Goal: Transaction & Acquisition: Purchase product/service

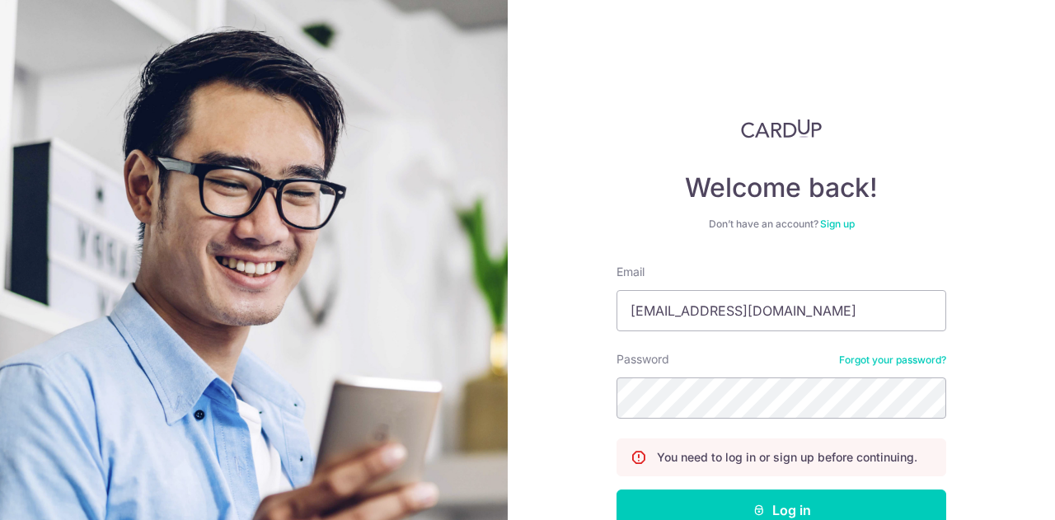
type input "[EMAIL_ADDRESS][DOMAIN_NAME]"
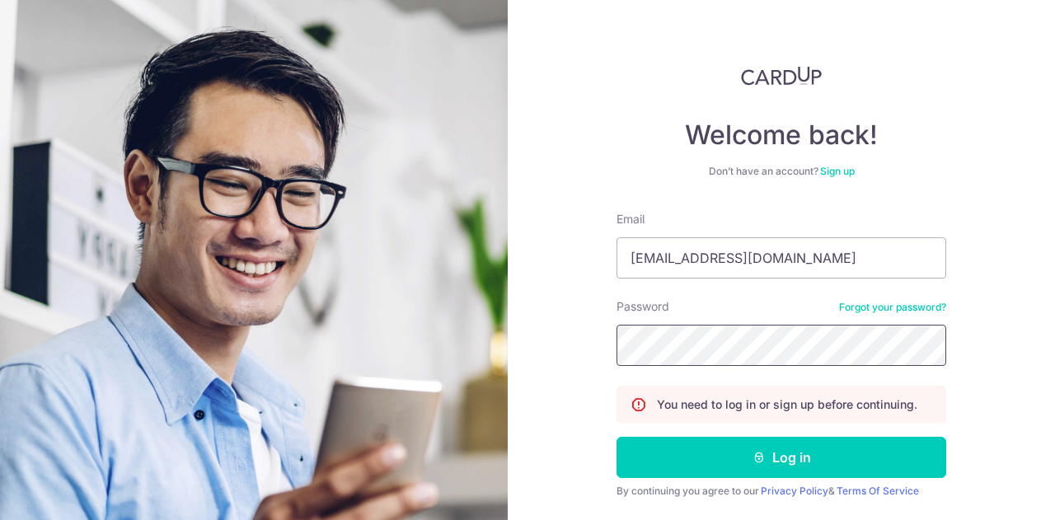
scroll to position [101, 0]
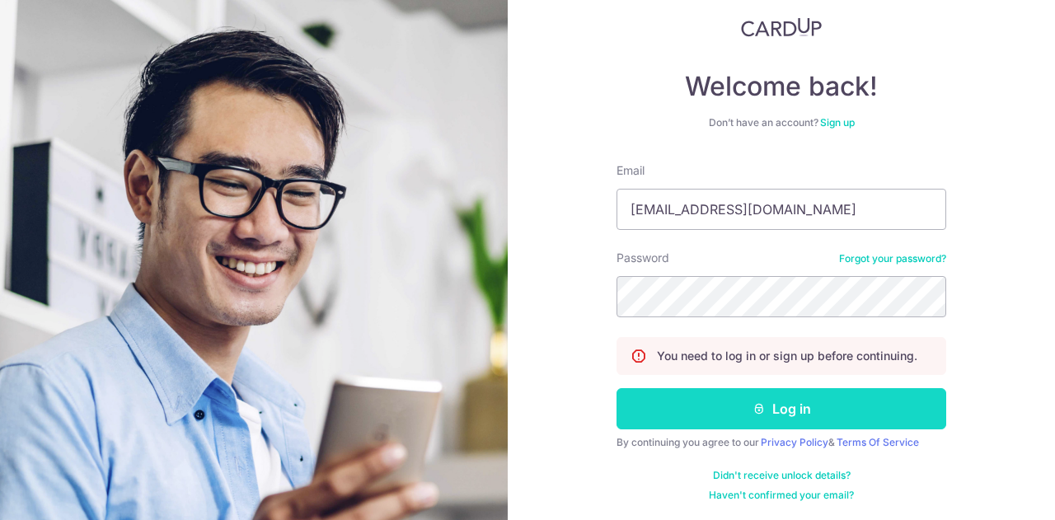
click at [805, 405] on button "Log in" at bounding box center [782, 408] width 330 height 41
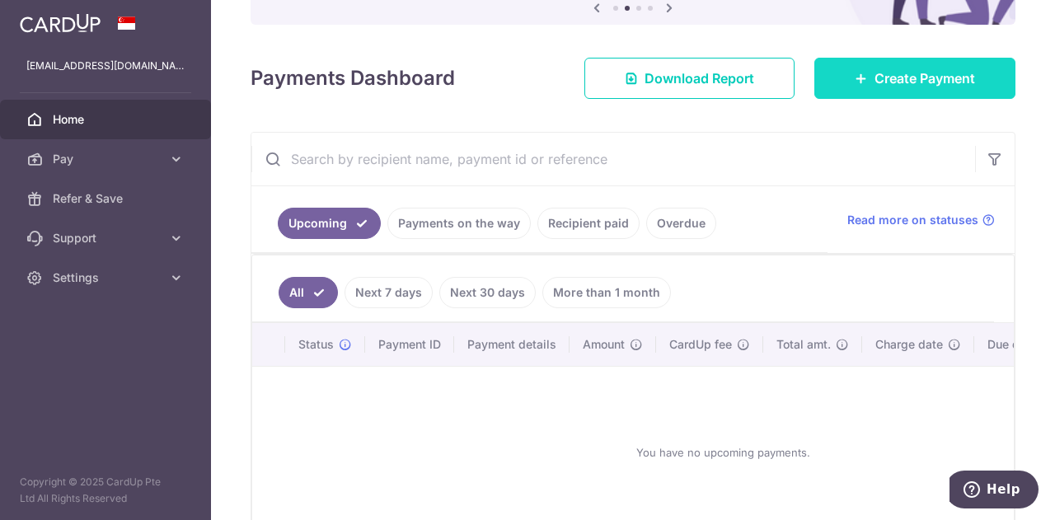
scroll to position [82, 0]
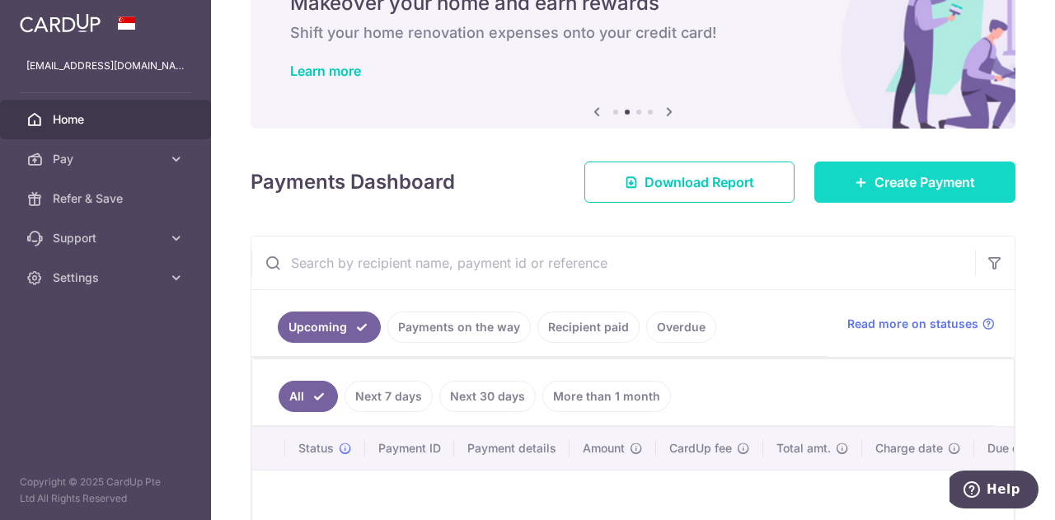
click at [924, 167] on link "Create Payment" at bounding box center [915, 182] width 201 height 41
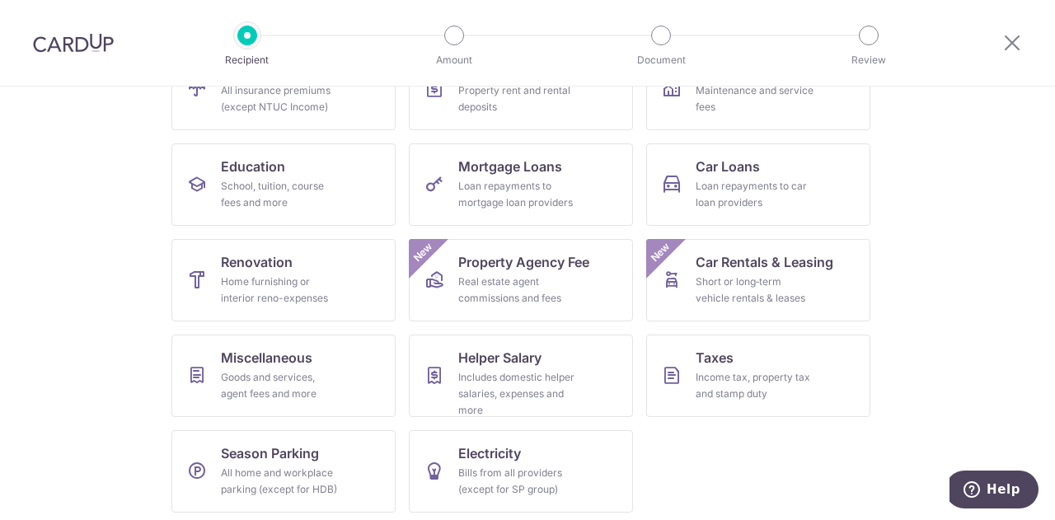
scroll to position [216, 0]
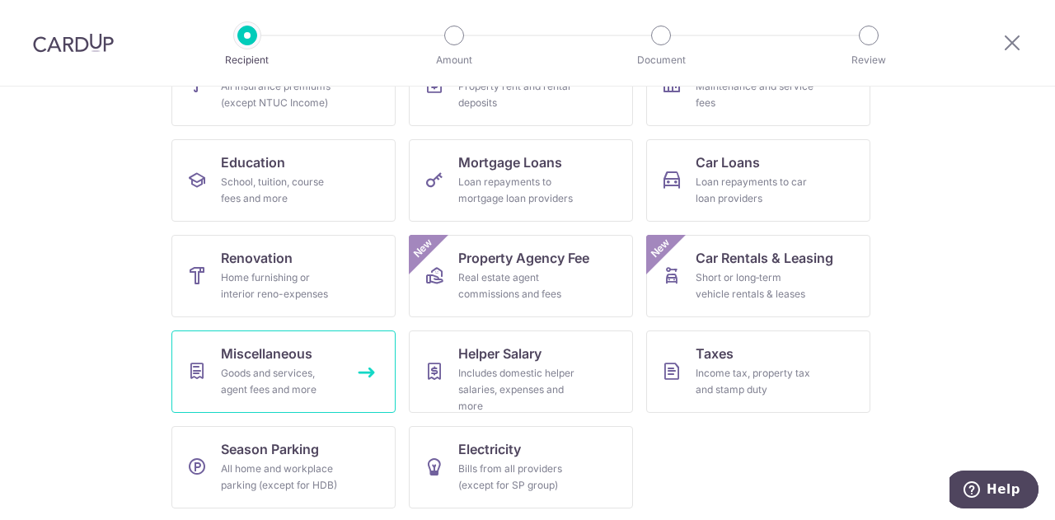
click at [274, 375] on div "Goods and services, agent fees and more" at bounding box center [280, 381] width 119 height 33
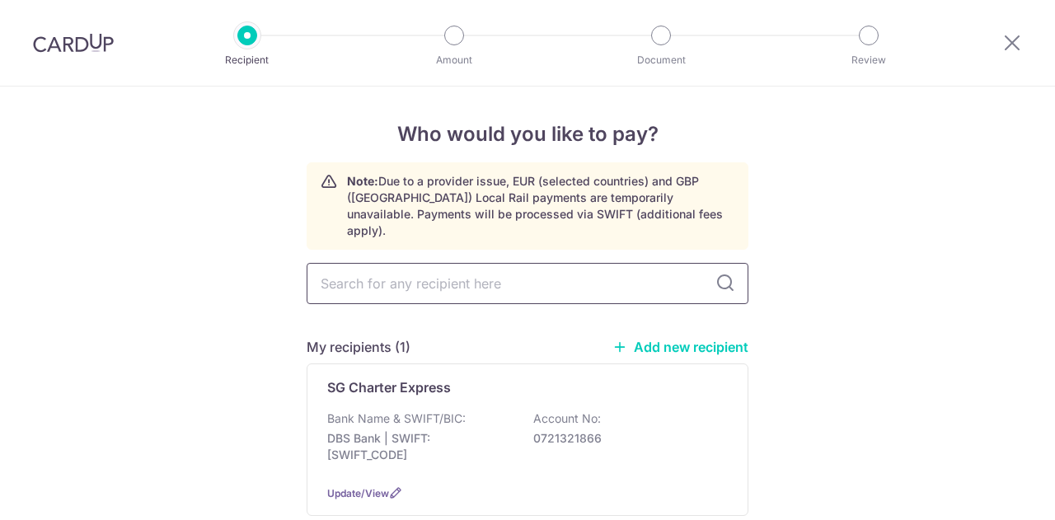
click at [438, 268] on input "text" at bounding box center [528, 283] width 442 height 41
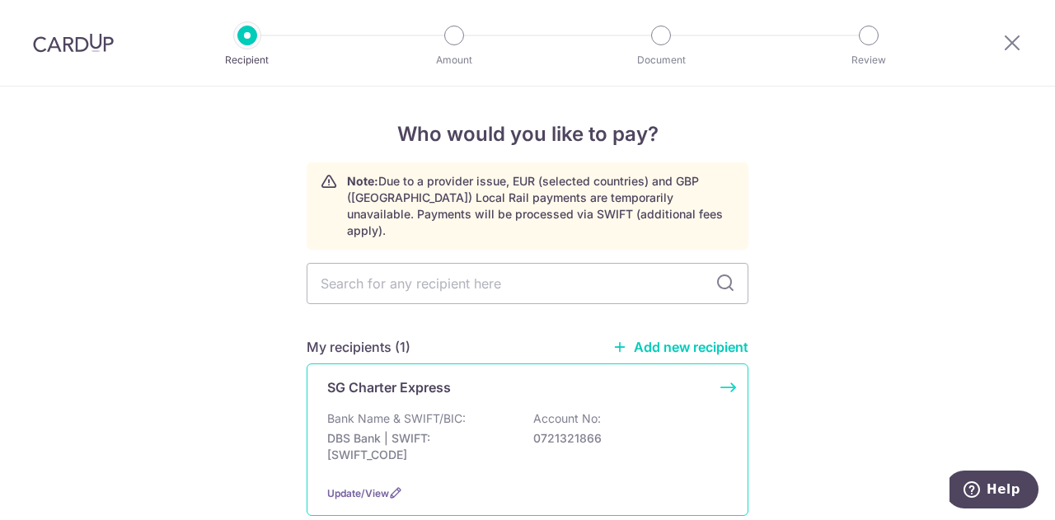
click at [495, 430] on p "DBS Bank | SWIFT: DBSSSGSGXXX" at bounding box center [419, 446] width 185 height 33
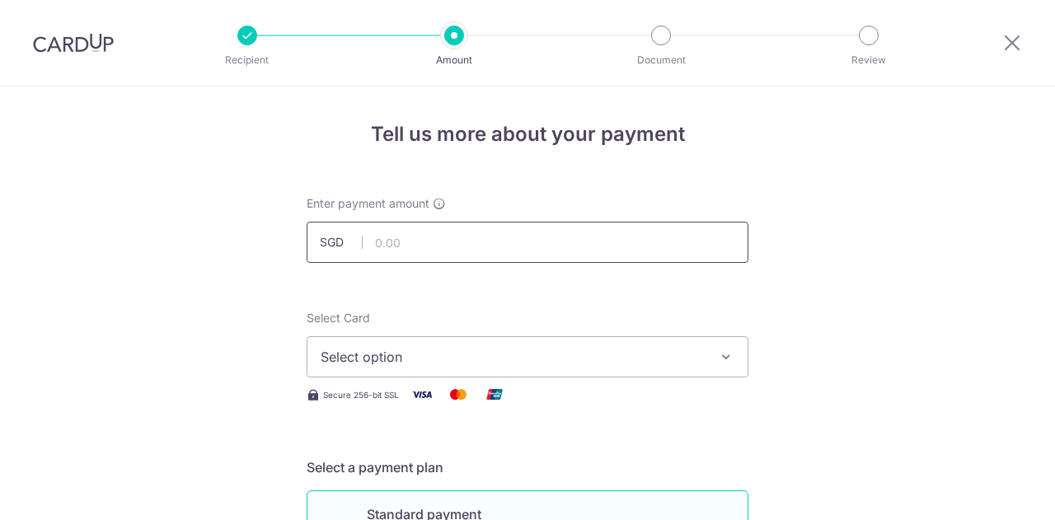
click at [456, 247] on input "text" at bounding box center [528, 242] width 442 height 41
type input "110.00"
click at [477, 349] on span "Select option" at bounding box center [513, 357] width 384 height 20
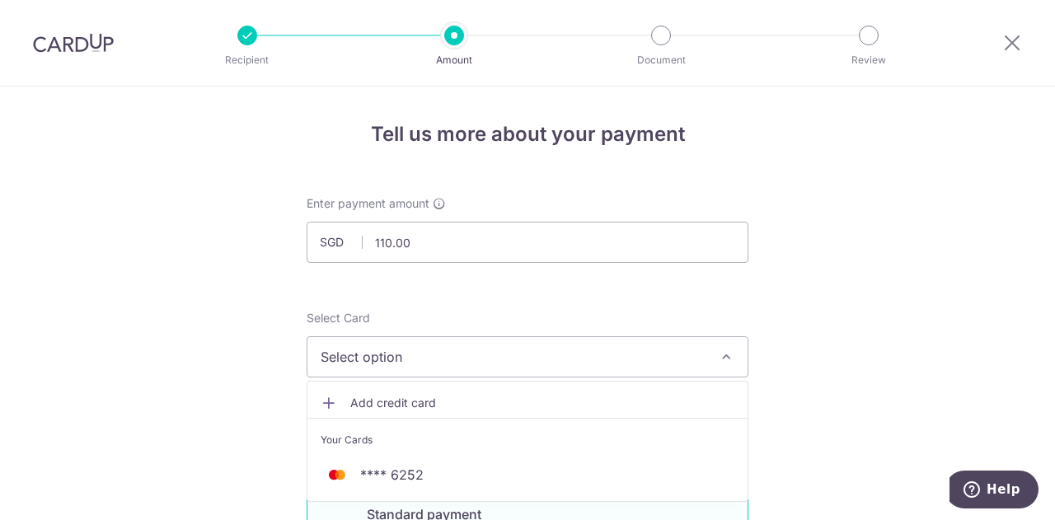
scroll to position [165, 0]
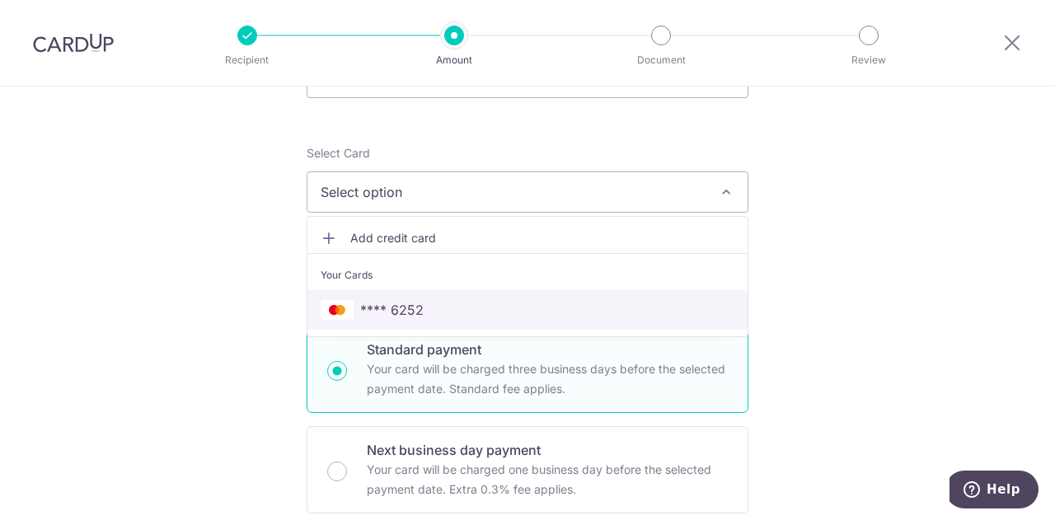
click at [453, 303] on span "**** 6252" at bounding box center [528, 310] width 414 height 20
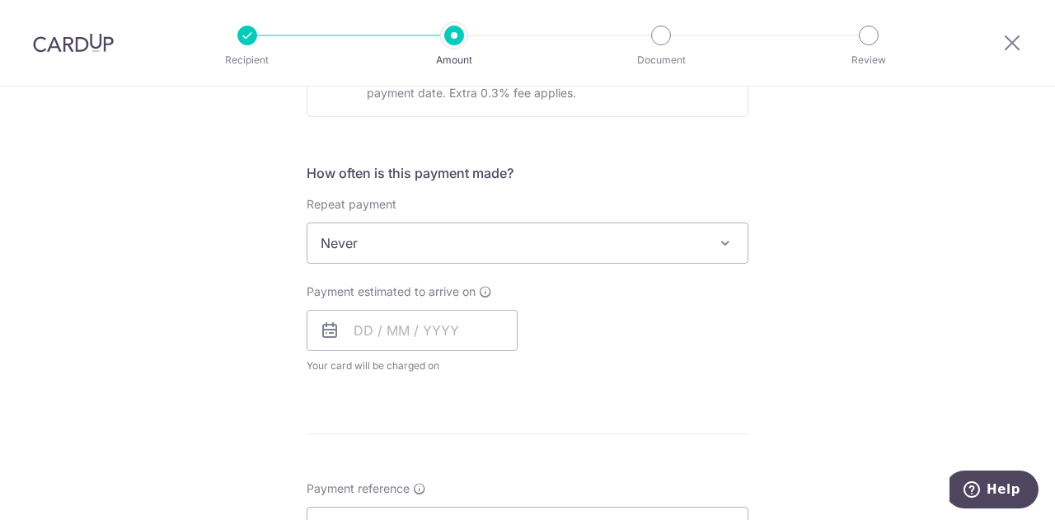
scroll to position [577, 0]
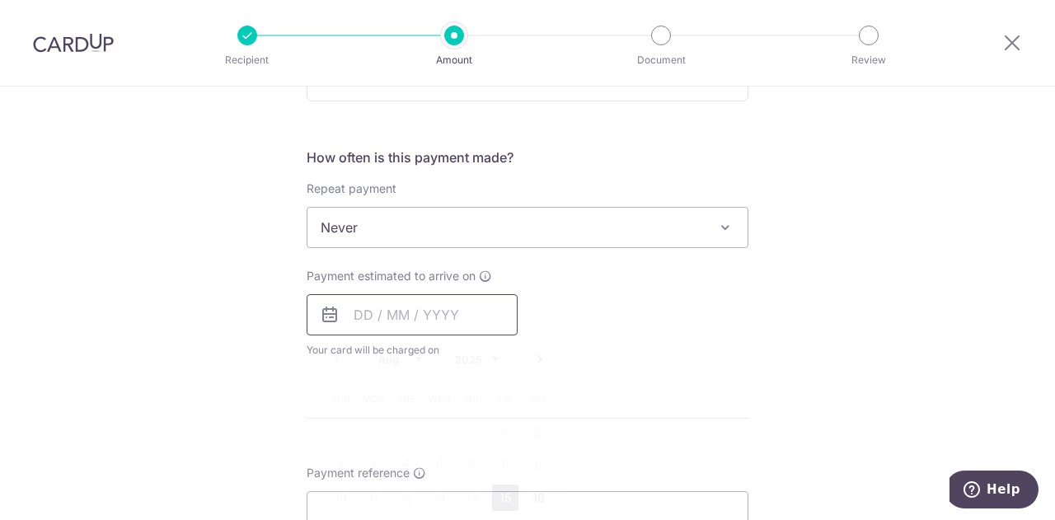
click at [352, 304] on input "text" at bounding box center [412, 314] width 211 height 41
type input "12"
click at [635, 329] on div "Payment estimated to arrive on 12 Prev Next Aug Sep Oct Nov Dec 2025 2026 2027 …" at bounding box center [528, 313] width 462 height 91
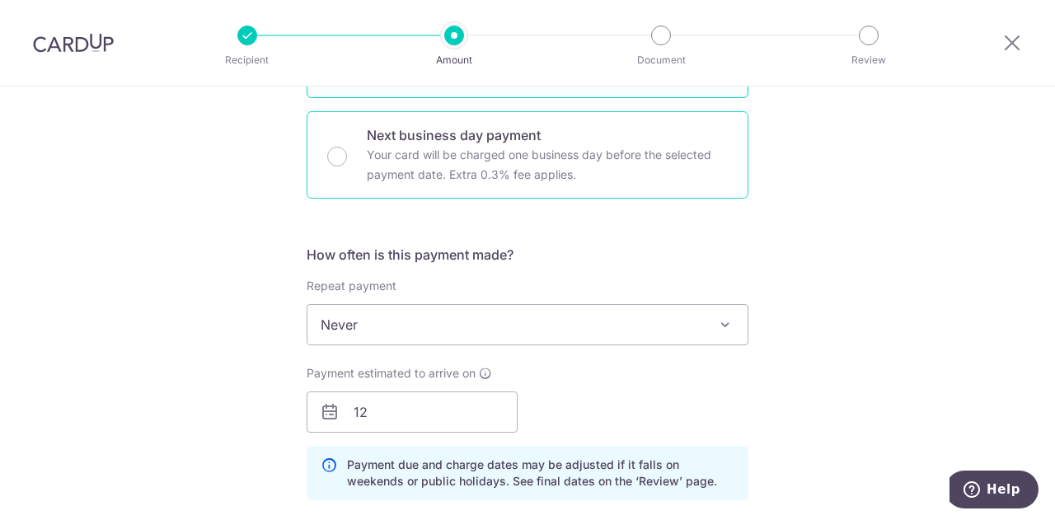
scroll to position [330, 0]
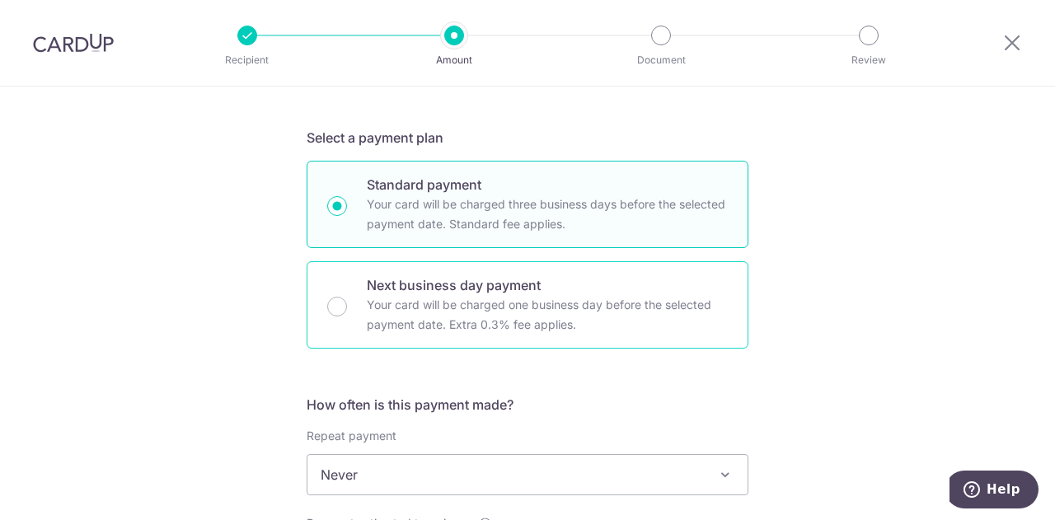
click at [456, 312] on p "Your card will be charged one business day before the selected payment date. Ex…" at bounding box center [547, 315] width 361 height 40
click at [347, 312] on input "Next business day payment Your card will be charged one business day before the…" at bounding box center [337, 307] width 20 height 20
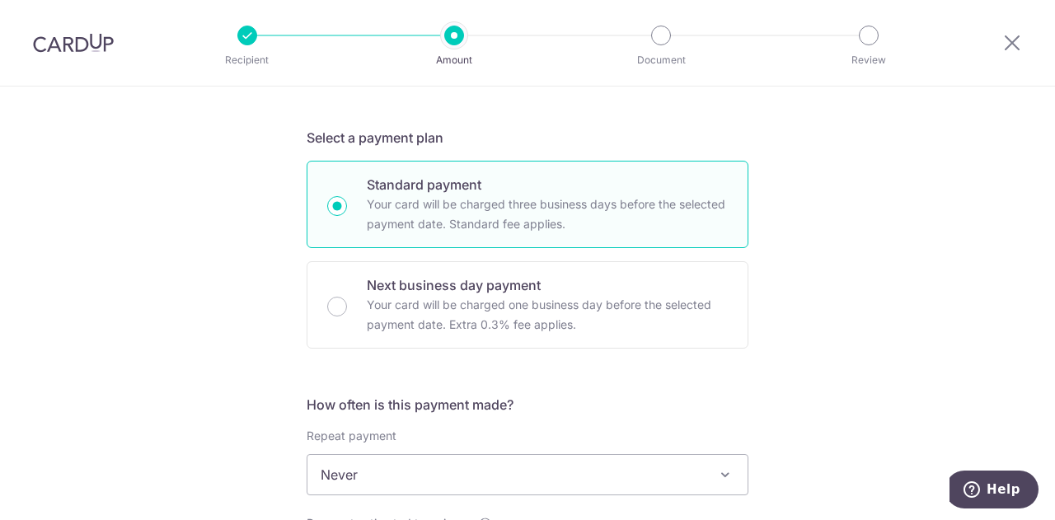
radio input "false"
radio input "true"
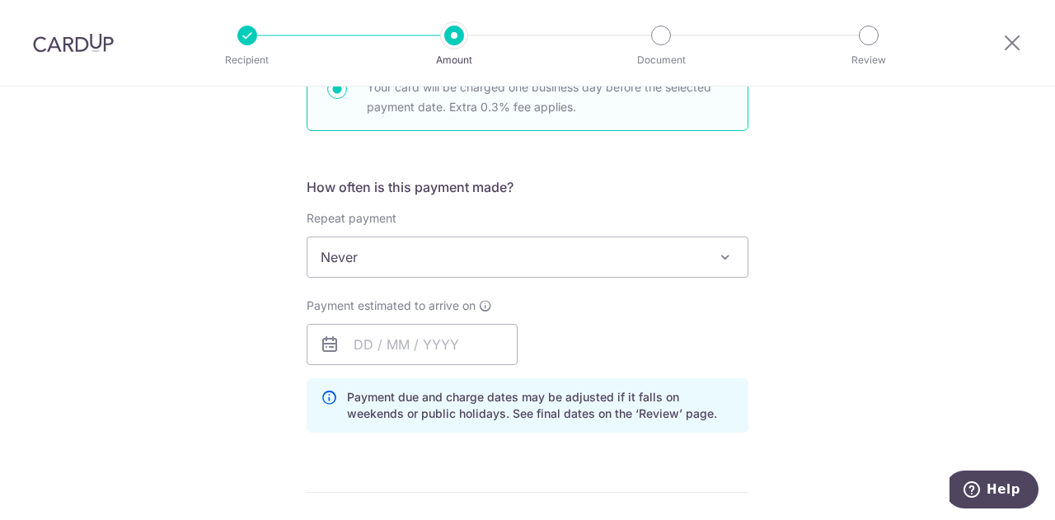
scroll to position [660, 0]
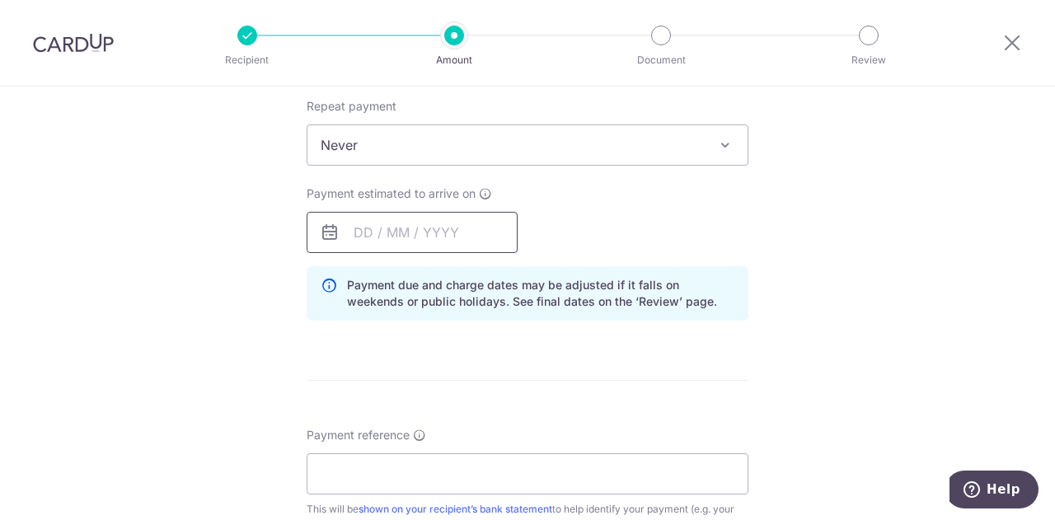
click at [417, 235] on input "text" at bounding box center [412, 232] width 211 height 41
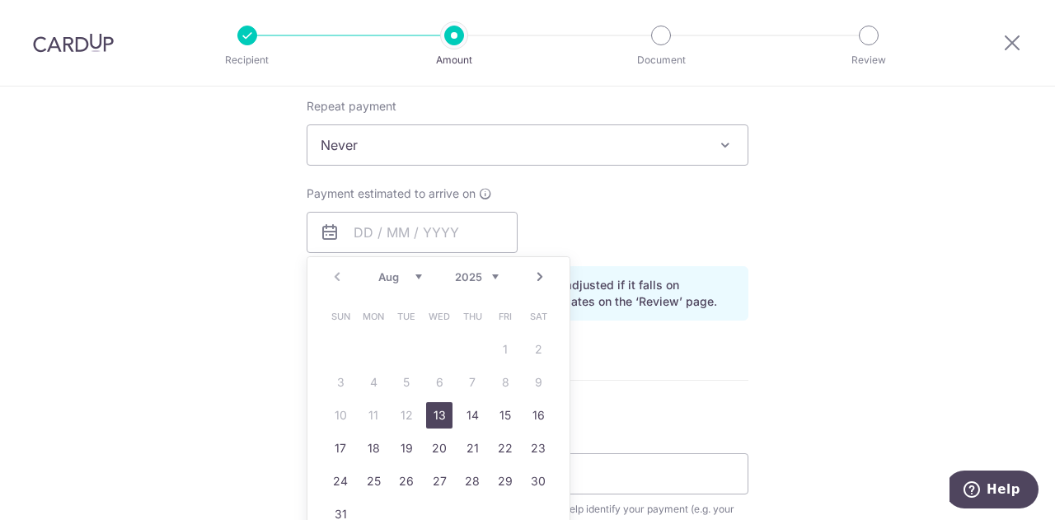
click at [426, 411] on link "13" at bounding box center [439, 415] width 26 height 26
type input "[DATE]"
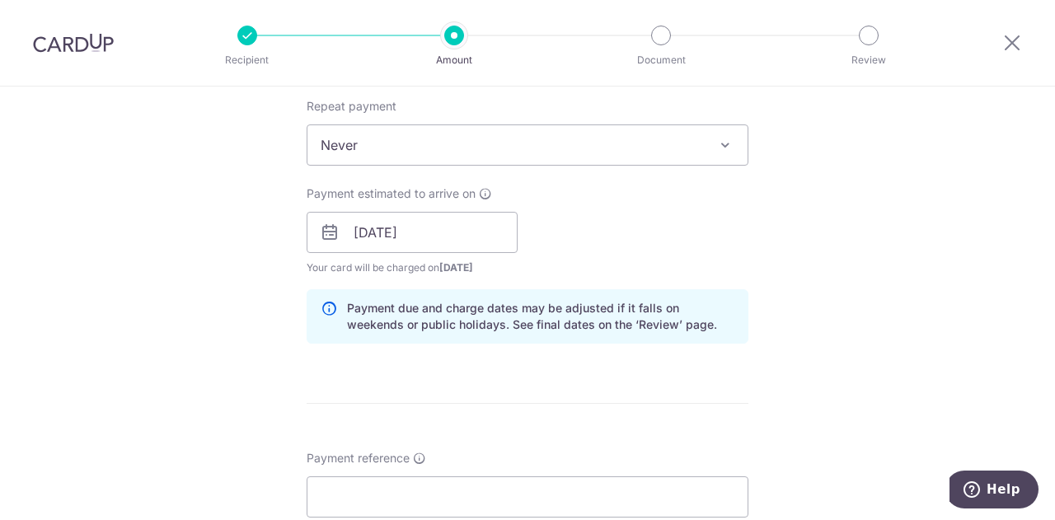
click at [904, 312] on div "Tell us more about your payment Enter payment amount SGD 110.00 110.00 Select C…" at bounding box center [527, 280] width 1055 height 1707
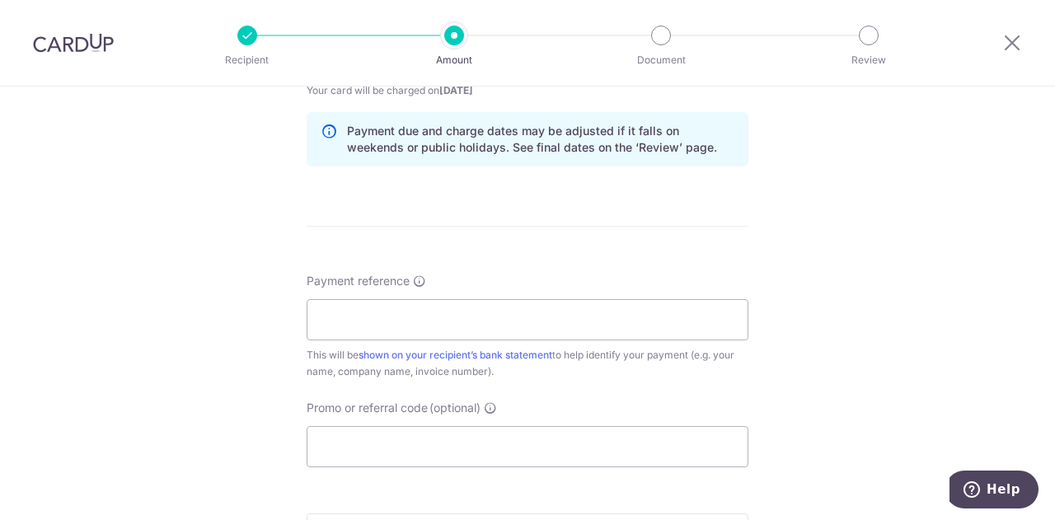
scroll to position [907, 0]
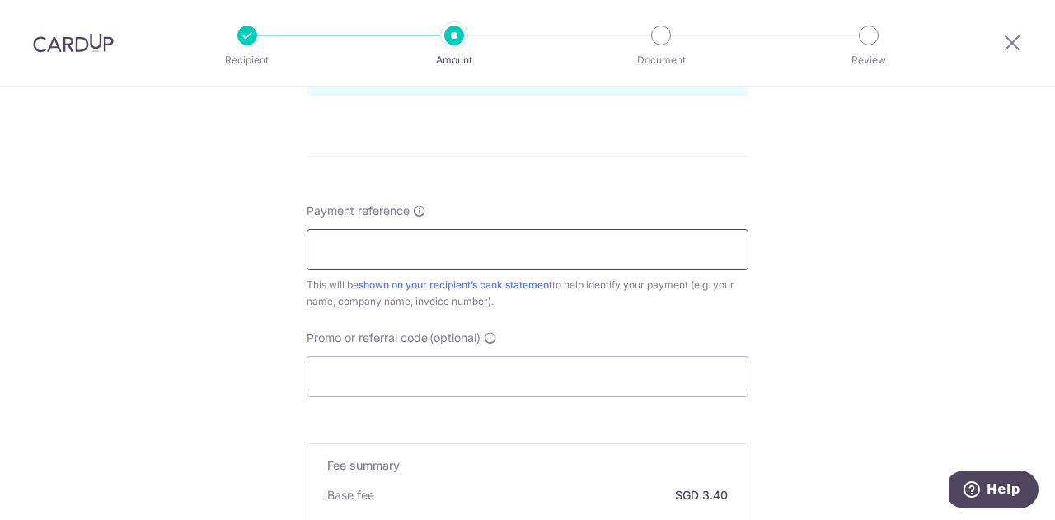
click at [457, 255] on input "Payment reference" at bounding box center [528, 249] width 442 height 41
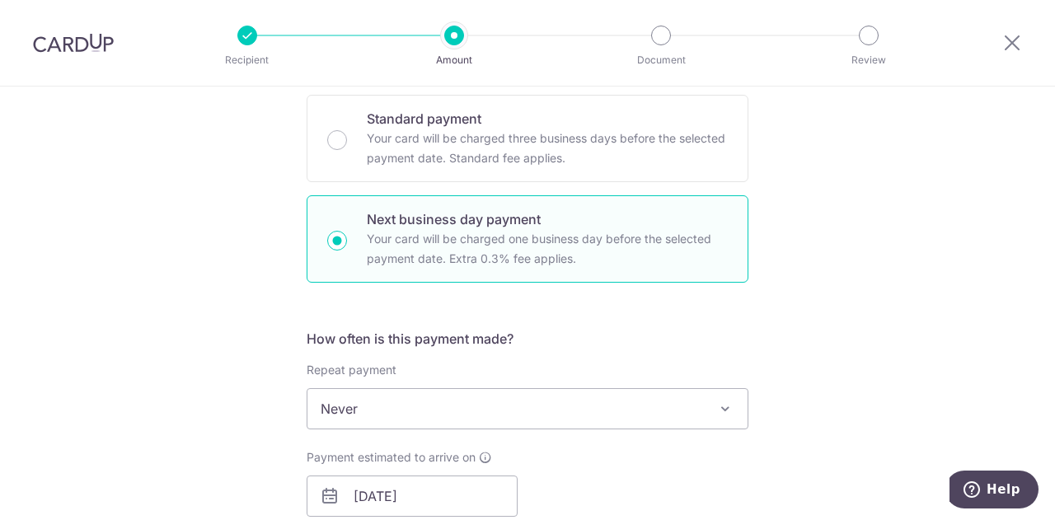
scroll to position [247, 0]
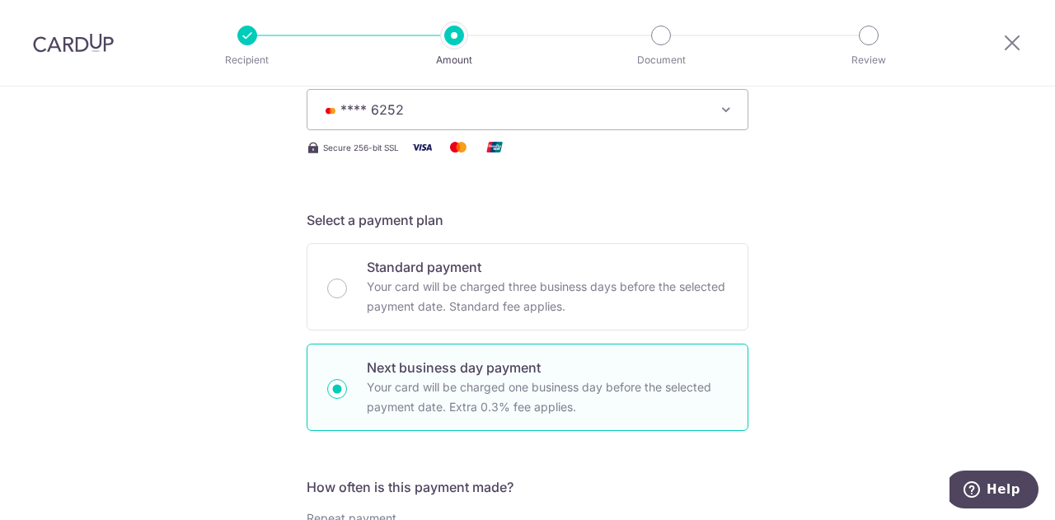
drag, startPoint x: 375, startPoint y: 276, endPoint x: 838, endPoint y: 308, distance: 464.4
click at [375, 277] on p "Your card will be charged three business days before the selected payment date.…" at bounding box center [547, 297] width 361 height 40
click at [347, 279] on input "Standard payment Your card will be charged three business days before the selec…" at bounding box center [337, 289] width 20 height 20
radio input "true"
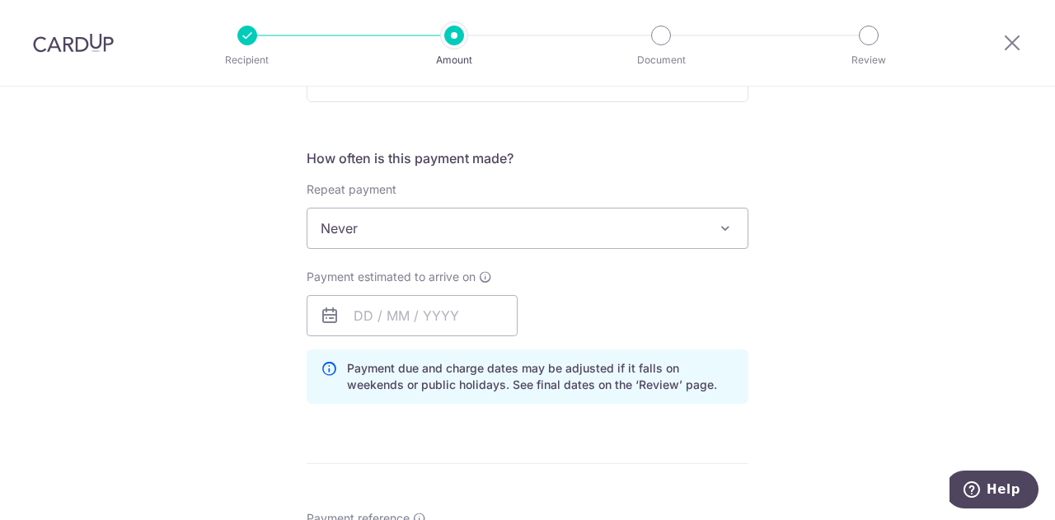
scroll to position [577, 0]
click at [357, 316] on input "text" at bounding box center [412, 314] width 211 height 41
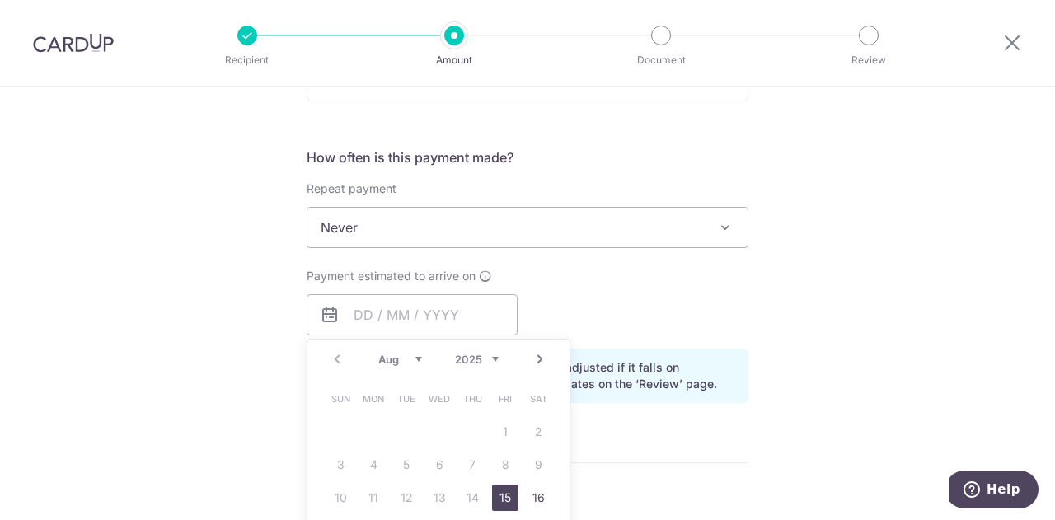
click at [498, 495] on link "15" at bounding box center [505, 498] width 26 height 26
type input "15/08/2025"
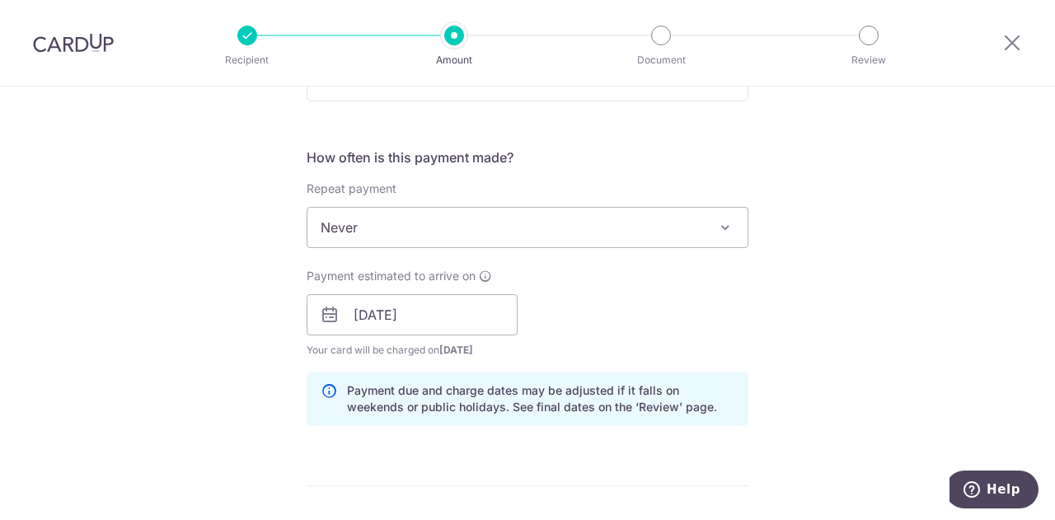
click at [871, 337] on div "Tell us more about your payment Enter payment amount SGD 110.00 110.00 Select C…" at bounding box center [527, 322] width 1055 height 1627
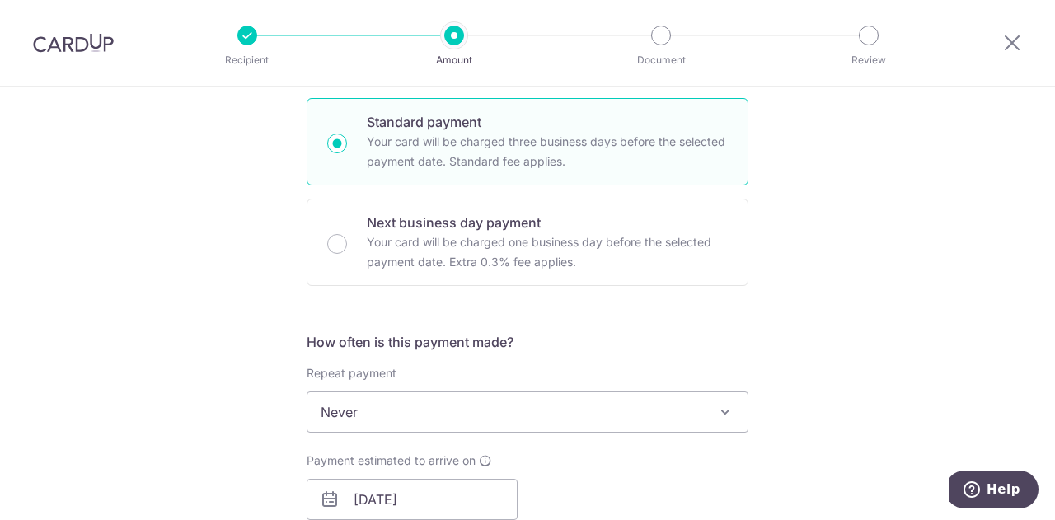
scroll to position [282, 0]
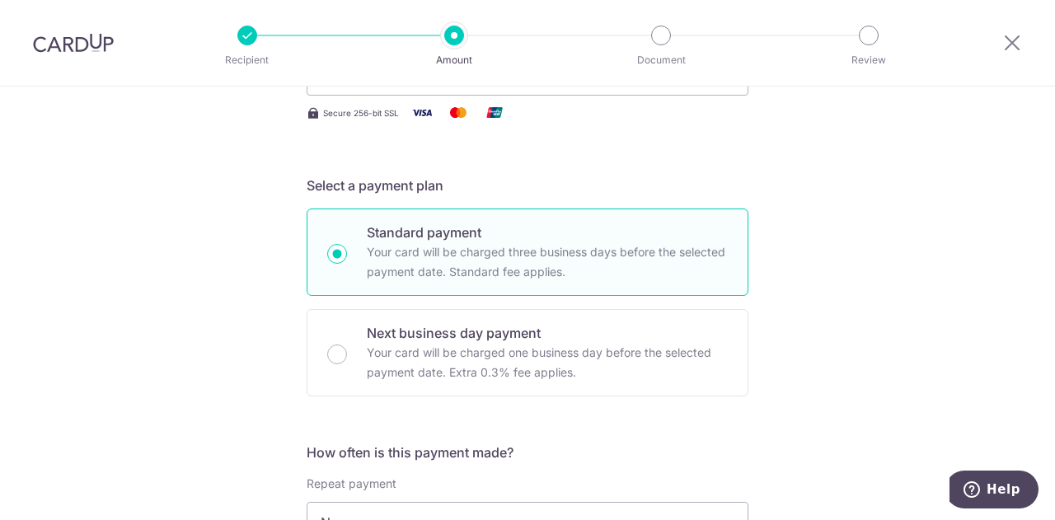
click at [478, 361] on p "Your card will be charged one business day before the selected payment date. Ex…" at bounding box center [547, 363] width 361 height 40
click at [347, 361] on input "Next business day payment Your card will be charged one business day before the…" at bounding box center [337, 355] width 20 height 20
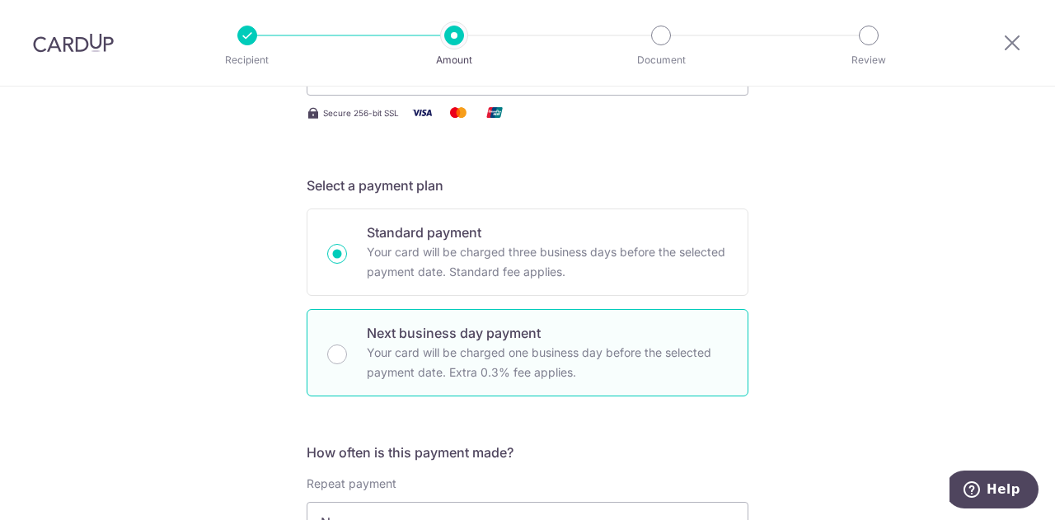
radio input "false"
radio input "true"
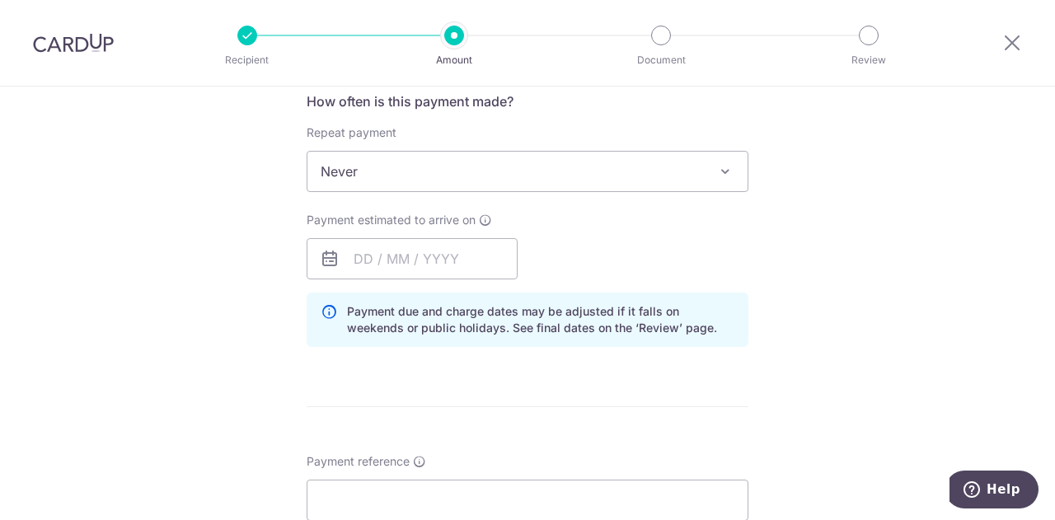
scroll to position [529, 0]
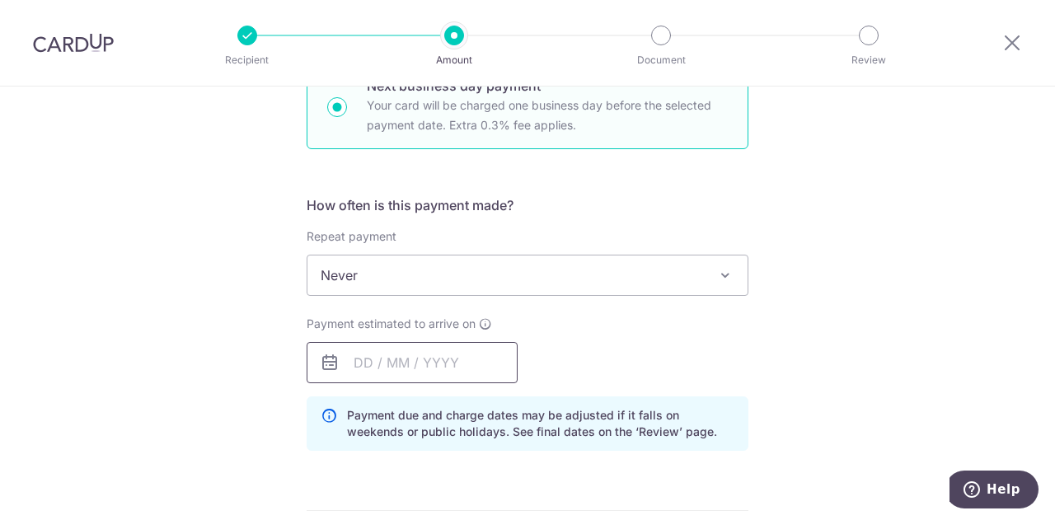
click at [387, 365] on input "text" at bounding box center [412, 362] width 211 height 41
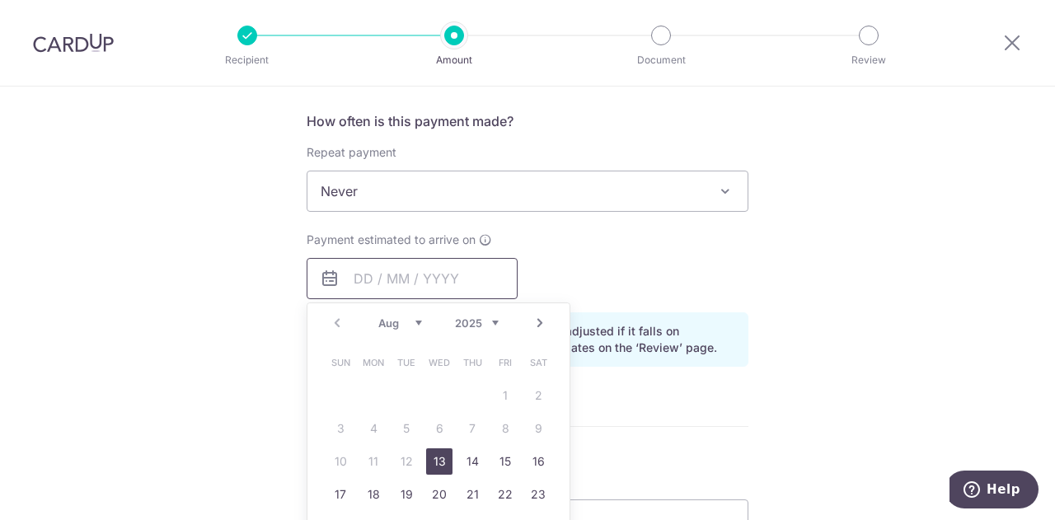
scroll to position [694, 0]
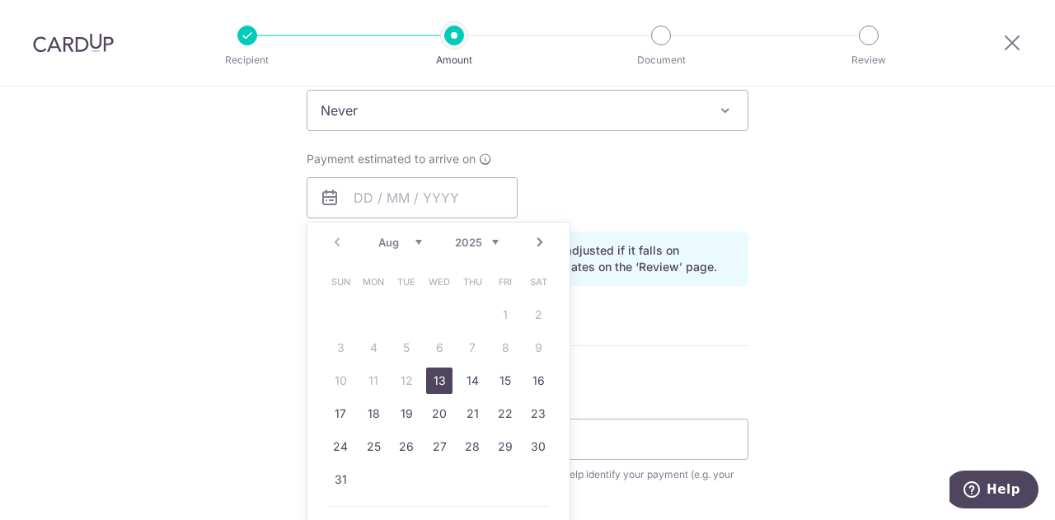
click at [427, 380] on link "13" at bounding box center [439, 381] width 26 height 26
type input "[DATE]"
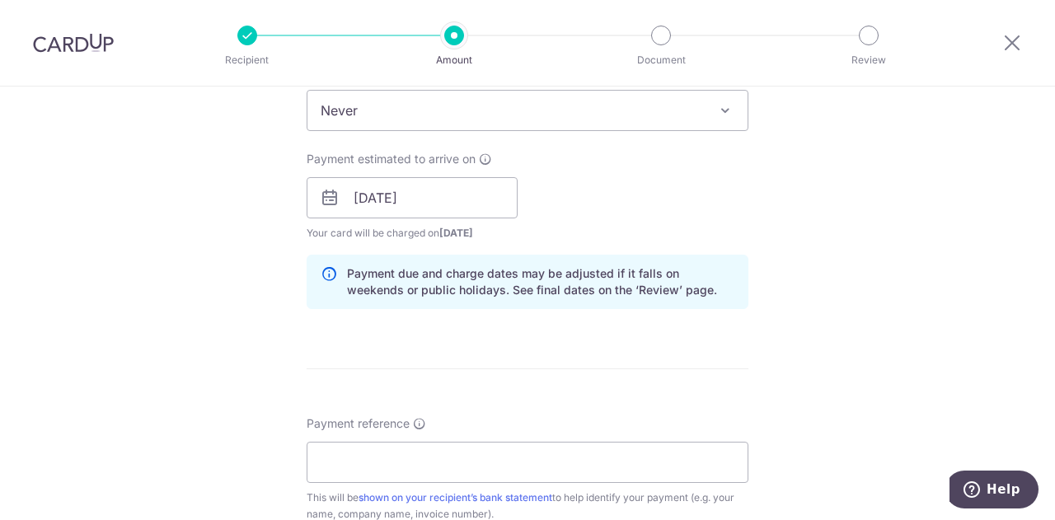
click at [833, 296] on div "Tell us more about your payment Enter payment amount SGD 110.00 110.00 Select C…" at bounding box center [527, 245] width 1055 height 1707
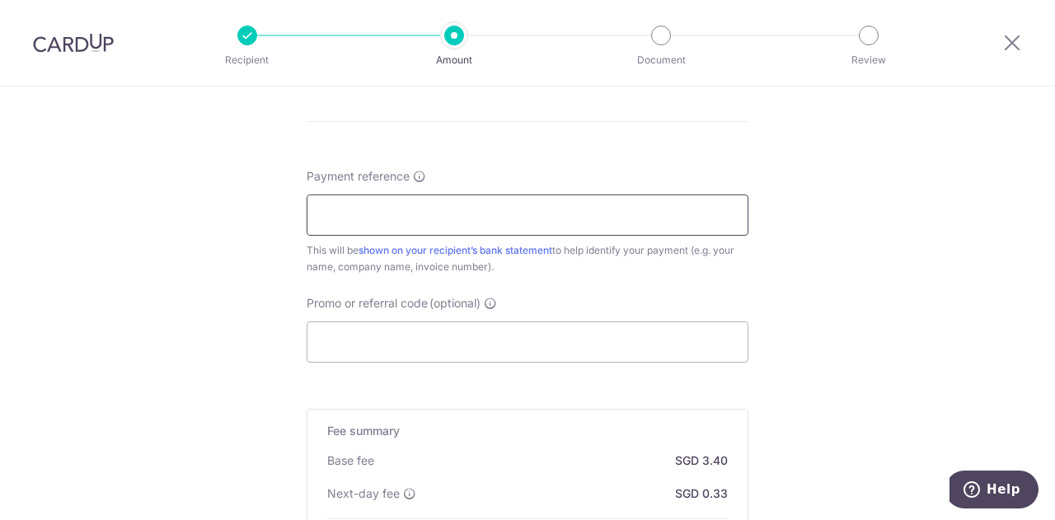
click at [459, 222] on input "Payment reference" at bounding box center [528, 215] width 442 height 41
click at [578, 223] on input "21 Aug Coach Booking - 4.45pm" at bounding box center [528, 215] width 442 height 41
drag, startPoint x: 472, startPoint y: 209, endPoint x: 458, endPoint y: 209, distance: 13.2
click at [458, 209] on input "21 Aug Coach Booking - 4.45pm (Nico" at bounding box center [528, 215] width 442 height 41
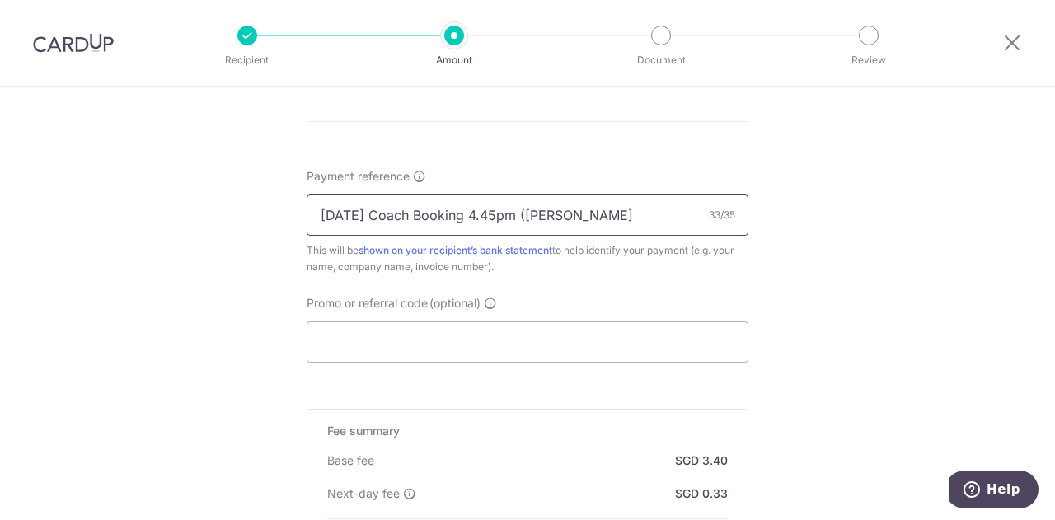
click at [561, 206] on input "21 Aug Coach Booking 4.45pm (Nico" at bounding box center [528, 215] width 442 height 41
drag, startPoint x: 405, startPoint y: 209, endPoint x: 372, endPoint y: 209, distance: 33.0
click at [372, 209] on input "21 Aug Coach Booking 4.45pm (Nicole" at bounding box center [528, 215] width 442 height 41
click at [433, 214] on input "21 Aug Coach Booking 4.45pm (Nicole" at bounding box center [528, 215] width 442 height 41
drag, startPoint x: 457, startPoint y: 209, endPoint x: 407, endPoint y: 208, distance: 49.5
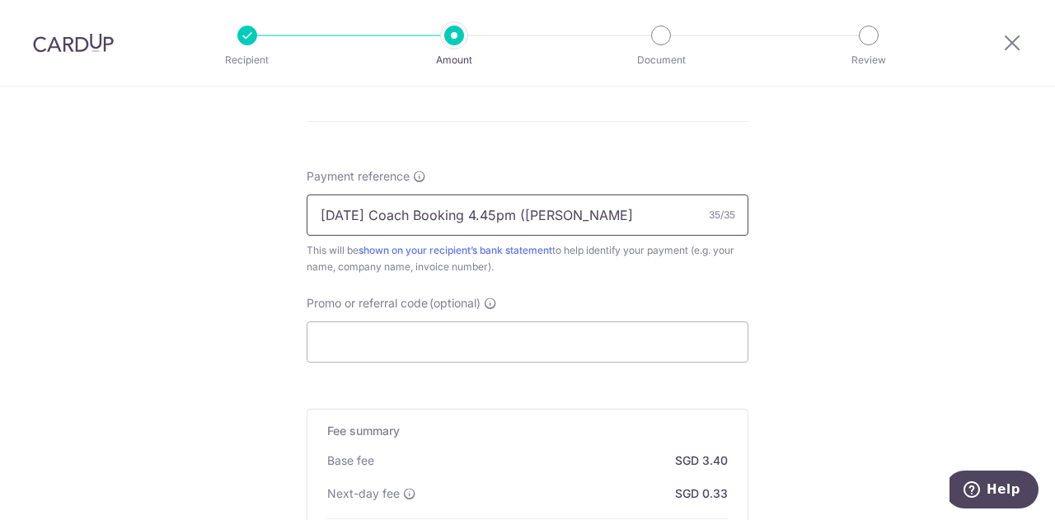
click at [407, 208] on input "21 Aug Coach Booking 4.45pm (Nicole" at bounding box center [528, 215] width 442 height 41
click at [561, 215] on input "21 Aug Coach Bking 4.45pm (Nicole" at bounding box center [528, 215] width 442 height 41
type input "21 Aug Coach Bking 4.45pm (Nicole)"
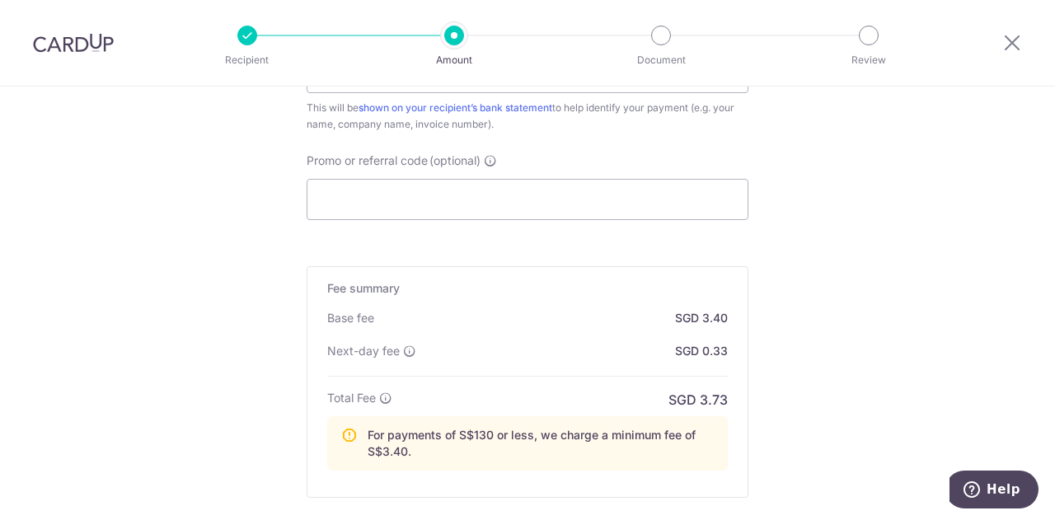
scroll to position [1268, 0]
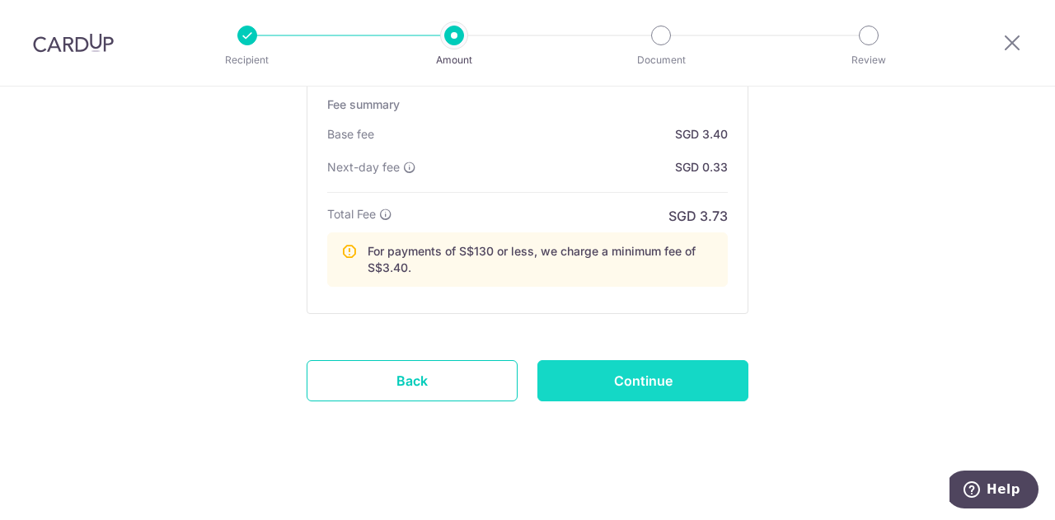
click at [646, 369] on input "Continue" at bounding box center [643, 380] width 211 height 41
type input "Create Schedule"
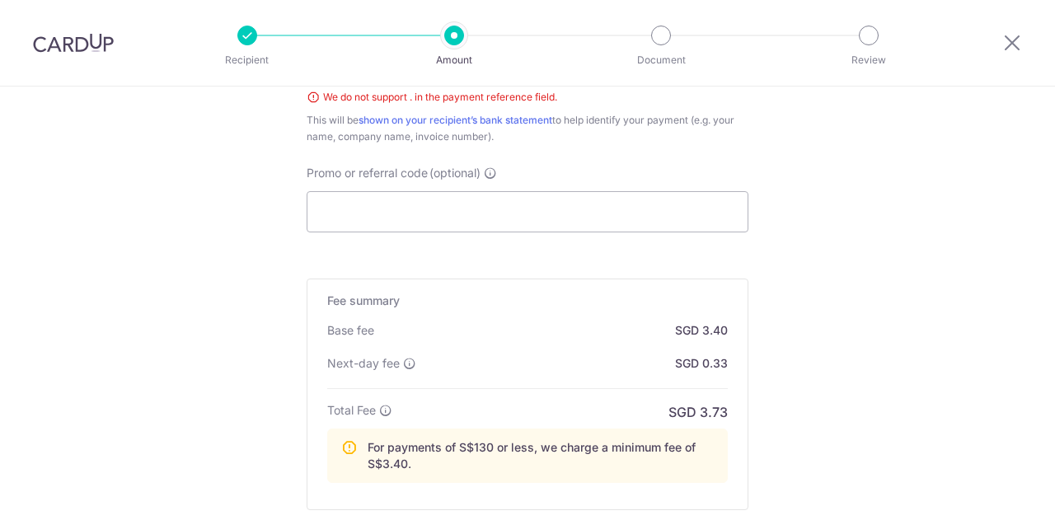
scroll to position [1012, 0]
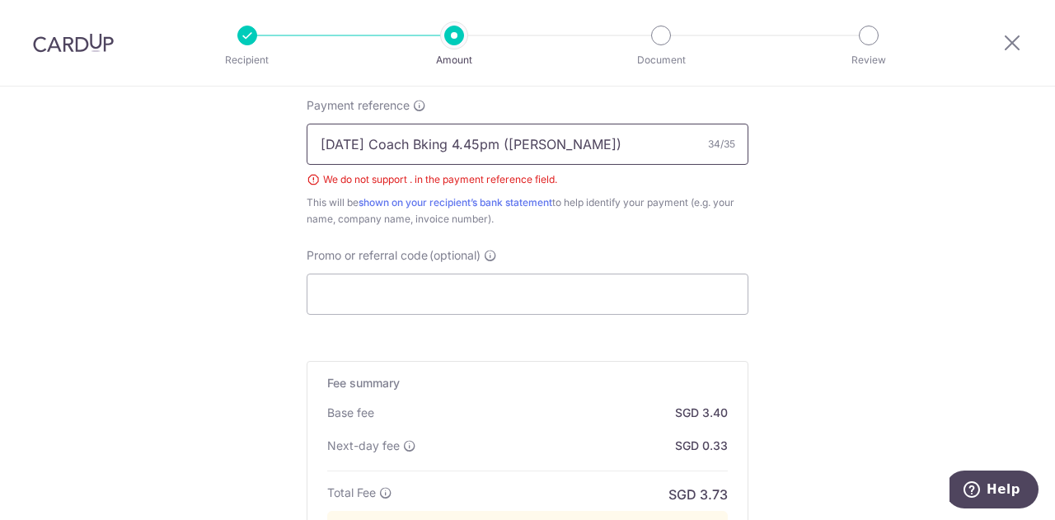
click at [542, 143] on input "[DATE] Coach Bking 4.45pm ([PERSON_NAME])" at bounding box center [528, 144] width 442 height 41
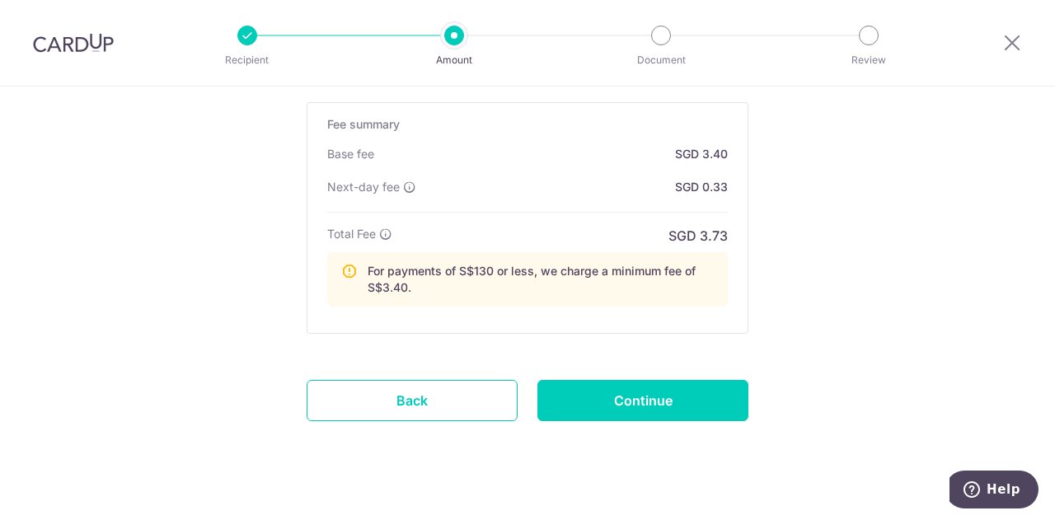
scroll to position [1291, 0]
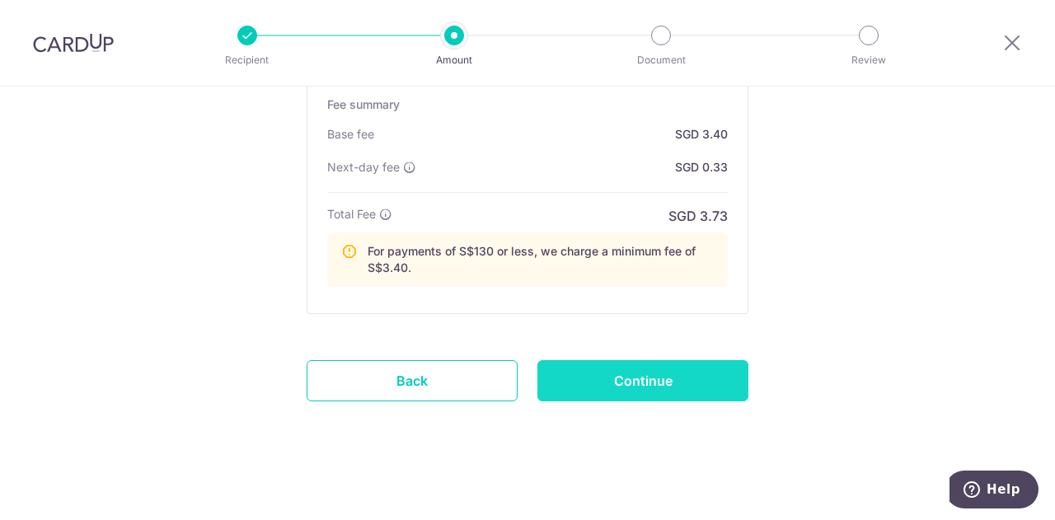
type input "21 Aug Coach Bking 4.45pm - Nicole"
click at [631, 374] on input "Continue" at bounding box center [643, 380] width 211 height 41
type input "Create Schedule"
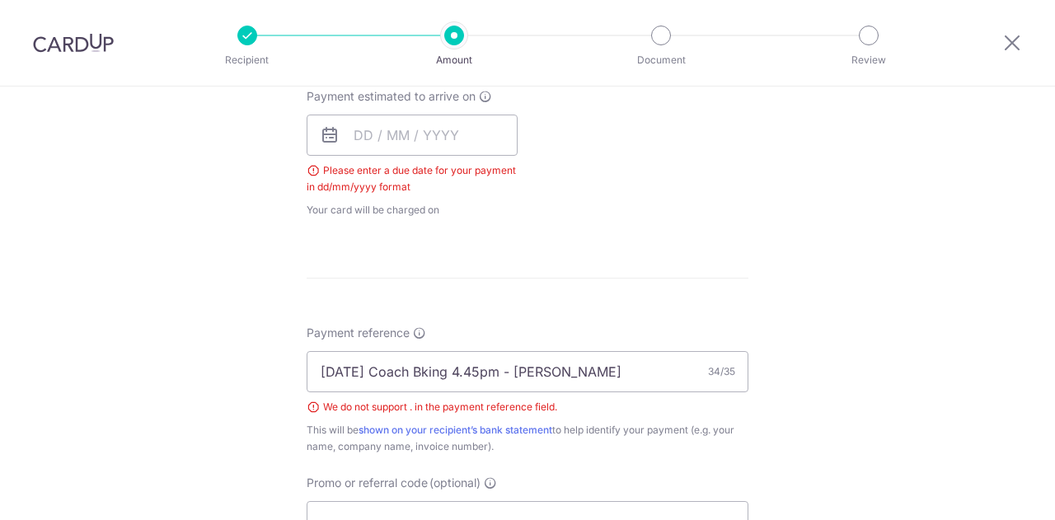
scroll to position [666, 0]
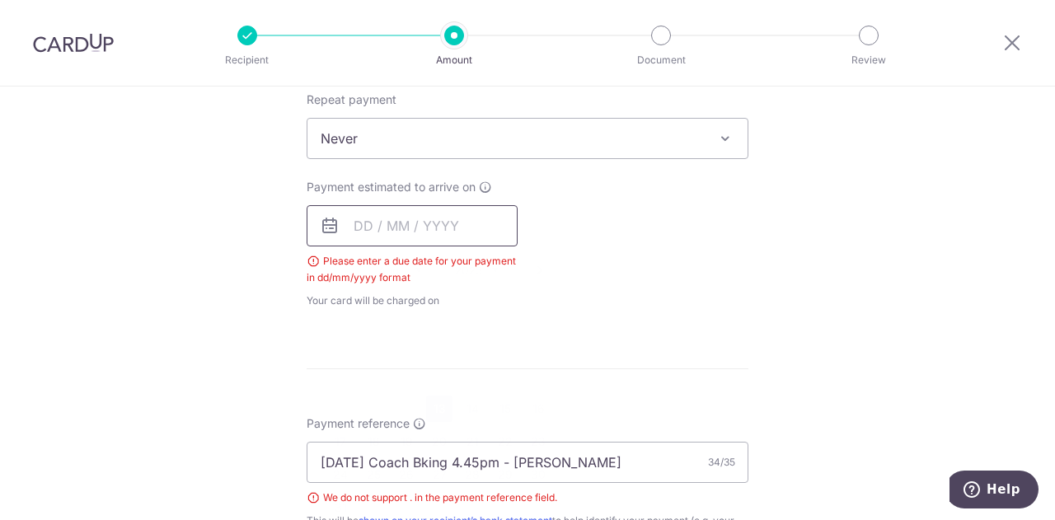
click at [361, 220] on input "text" at bounding box center [412, 225] width 211 height 41
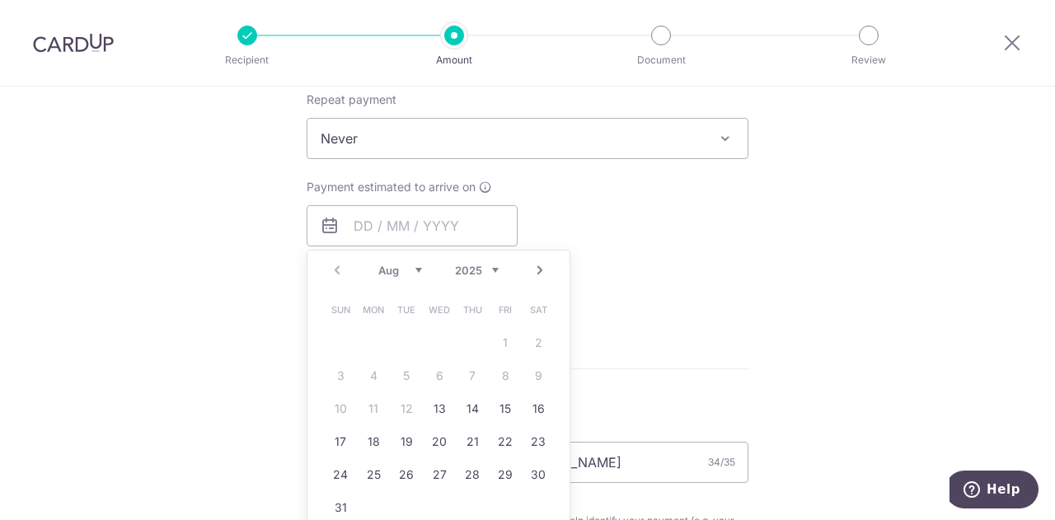
click at [437, 410] on link "13" at bounding box center [439, 409] width 26 height 26
type input "13/08/2025"
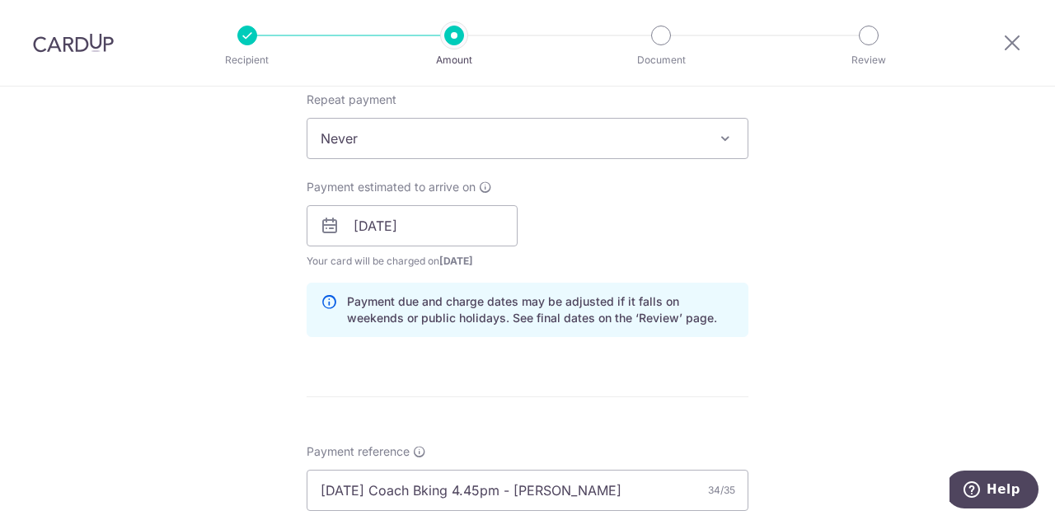
click at [922, 288] on div "Tell us more about your payment Enter payment amount SGD 110.00 110.00 Select C…" at bounding box center [527, 285] width 1055 height 1730
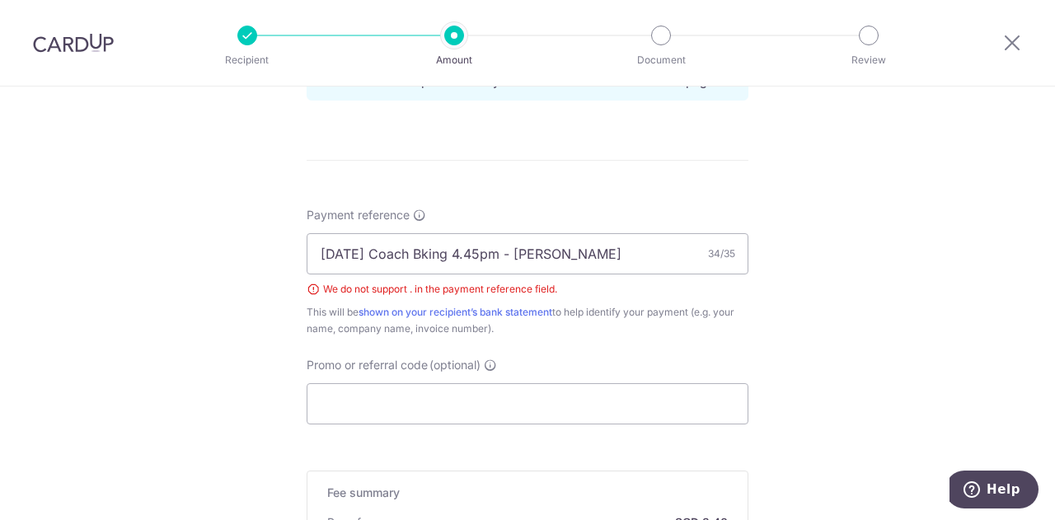
scroll to position [996, 0]
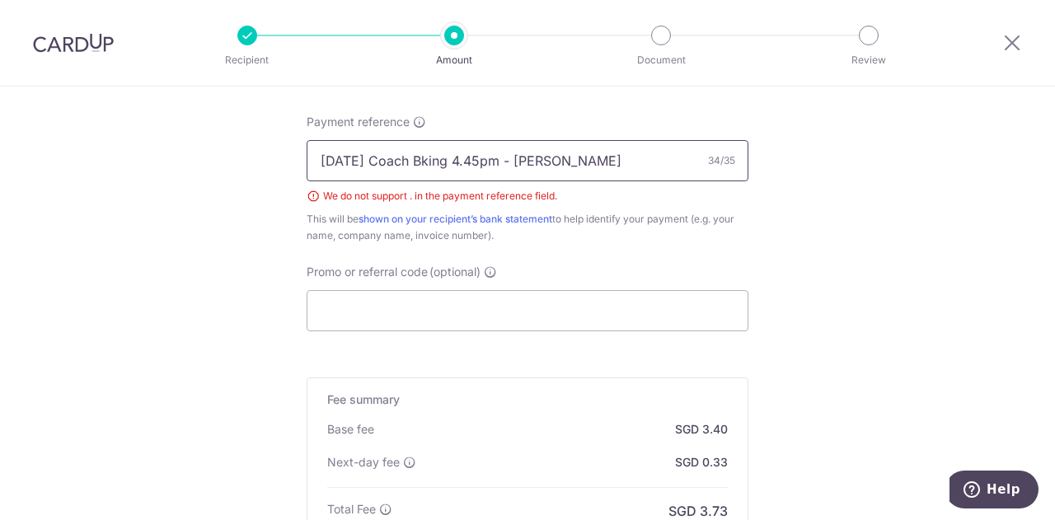
click at [508, 162] on input "21 Aug Coach Bking 4.45pm - Nicole" at bounding box center [528, 160] width 442 height 41
drag, startPoint x: 570, startPoint y: 159, endPoint x: 261, endPoint y: 157, distance: 308.3
drag, startPoint x: 566, startPoint y: 159, endPoint x: 493, endPoint y: 157, distance: 72.6
click at [493, 157] on input "Heinemann Asia Pacific Bus Bking" at bounding box center [528, 160] width 442 height 41
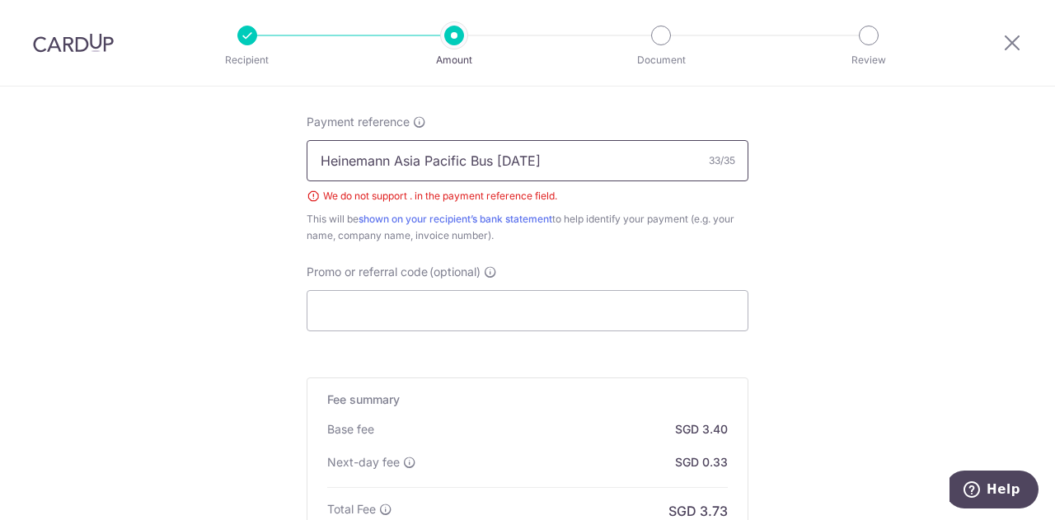
type input "Heinemann Asia Pacific Bus 21 Aug"
click at [572, 160] on input "Heinemann Asia Pacific Bus 21 Aug" at bounding box center [528, 160] width 442 height 41
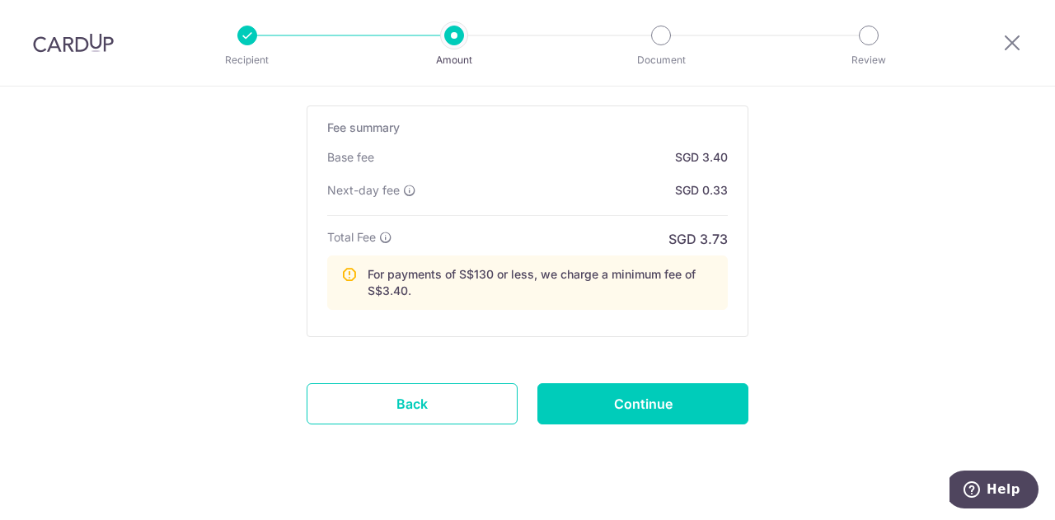
scroll to position [1291, 0]
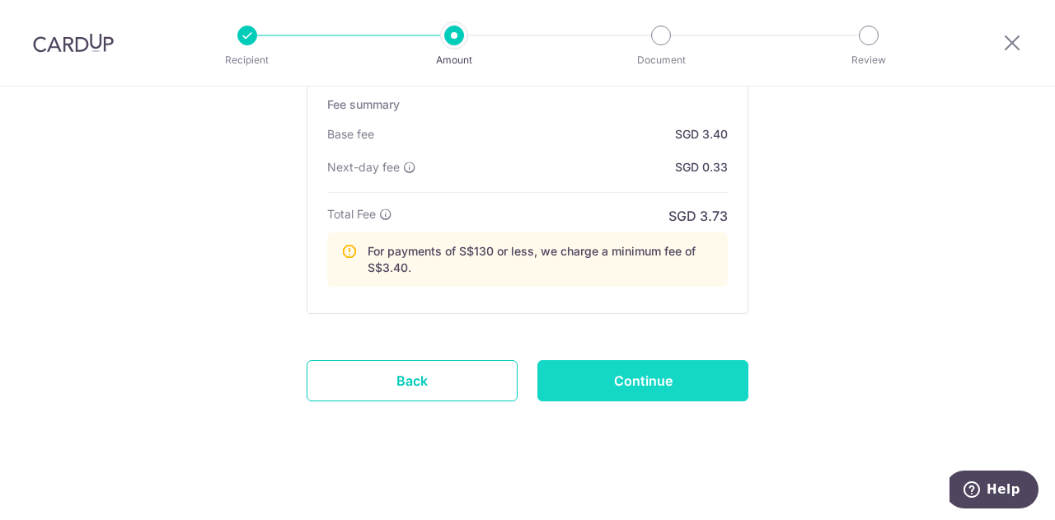
click at [628, 377] on input "Continue" at bounding box center [643, 380] width 211 height 41
type input "Create Schedule"
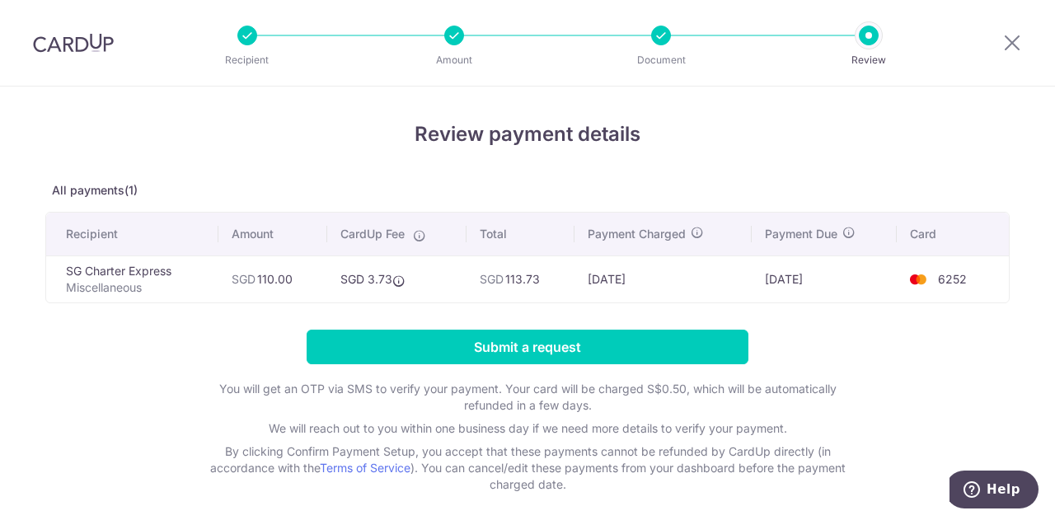
scroll to position [68, 0]
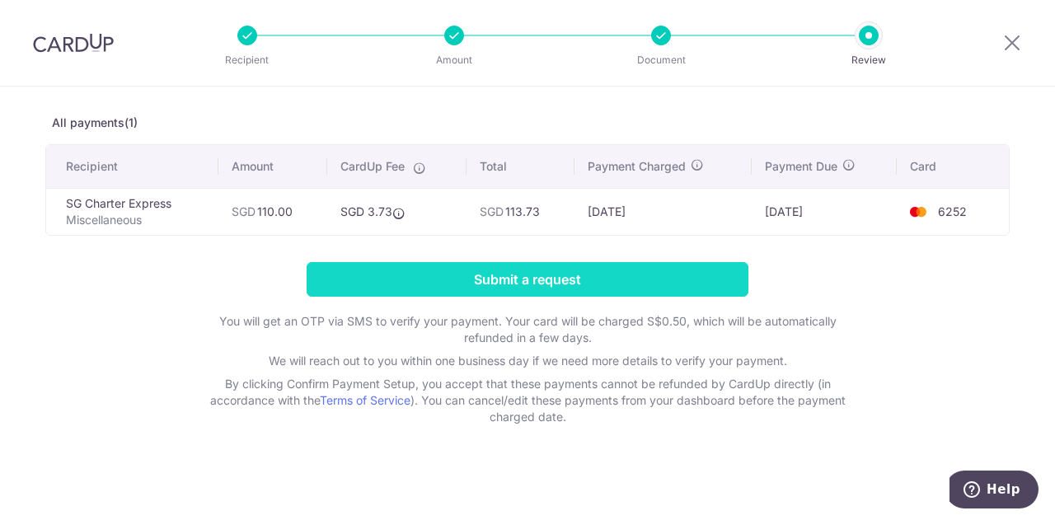
click at [511, 275] on input "Submit a request" at bounding box center [528, 279] width 442 height 35
